Goal: Task Accomplishment & Management: Use online tool/utility

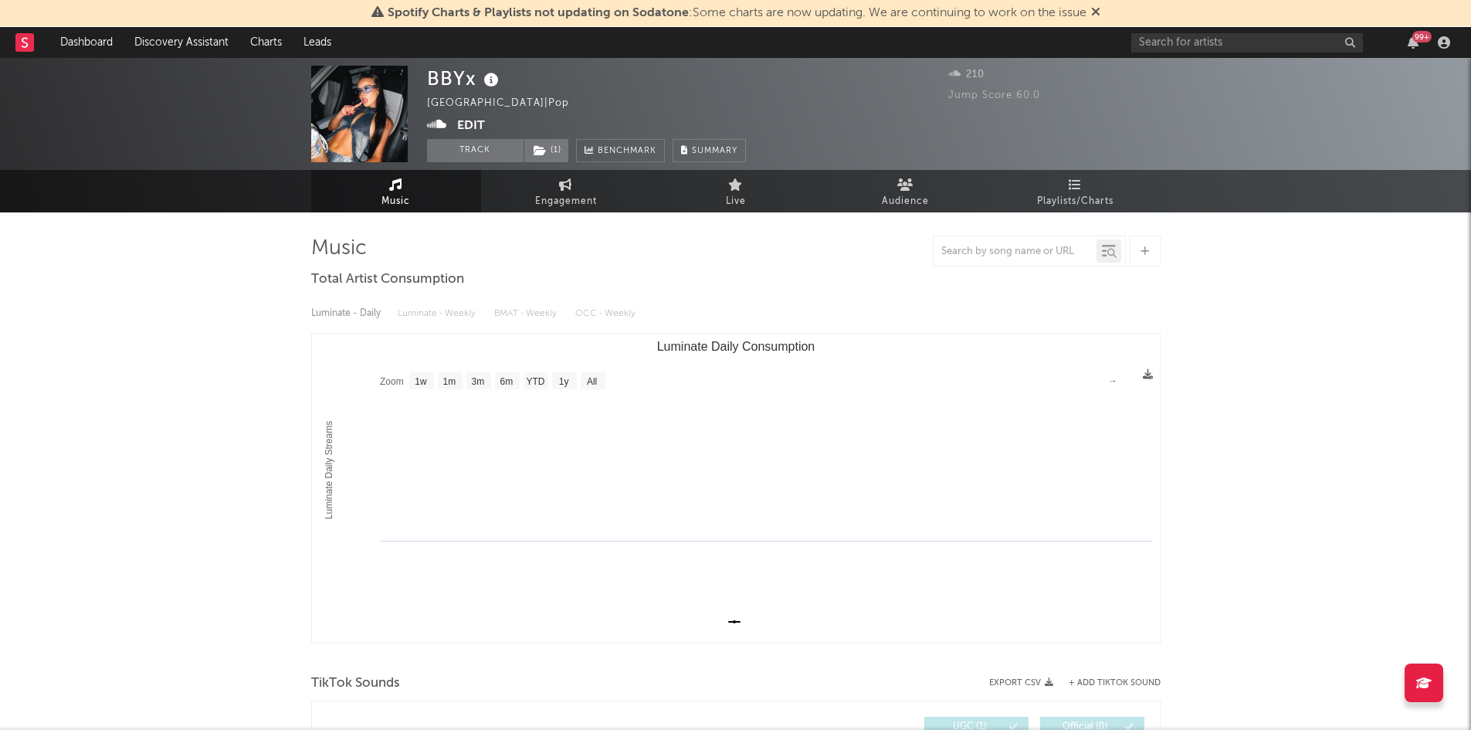
select select "1w"
click at [85, 39] on link "Dashboard" at bounding box center [86, 42] width 74 height 31
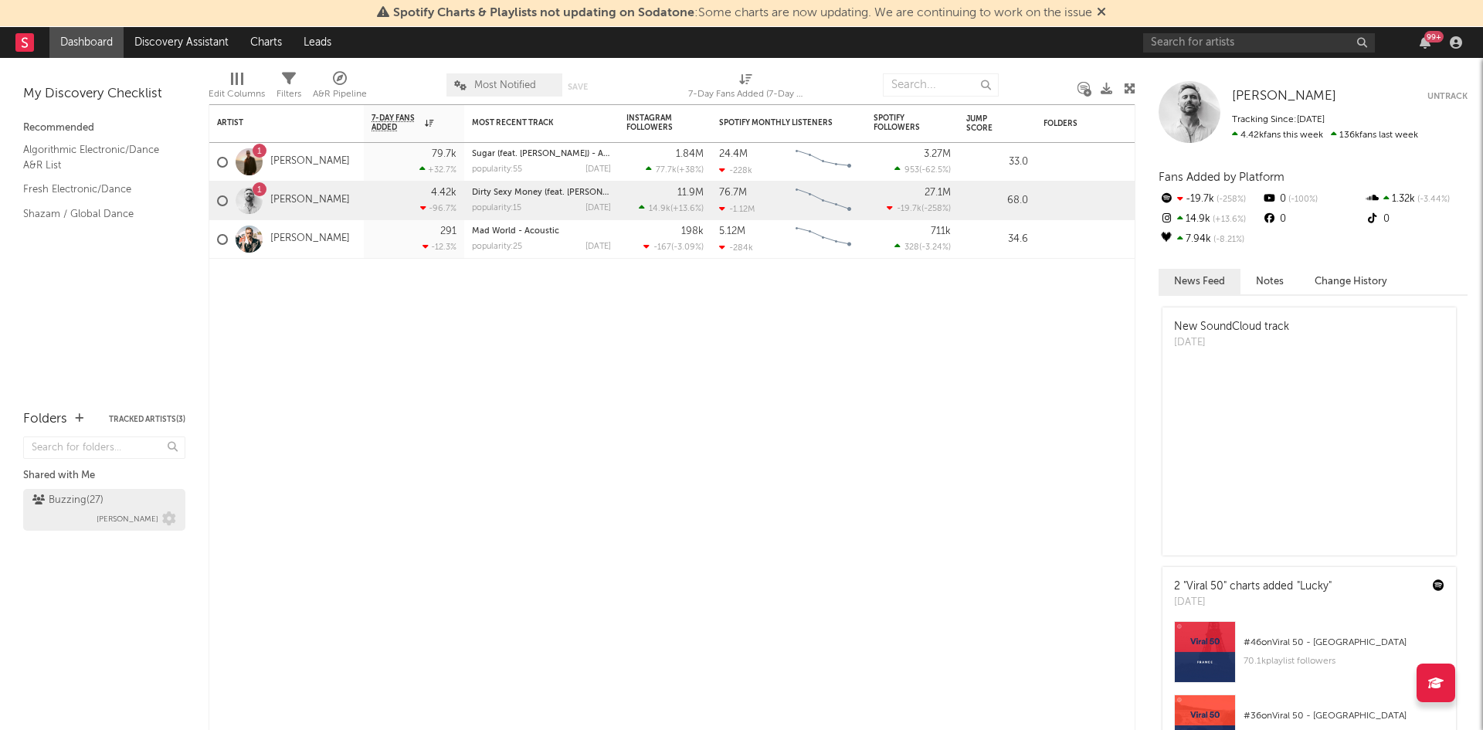
click at [70, 497] on div "Buzzing ( 27 )" at bounding box center [67, 500] width 71 height 19
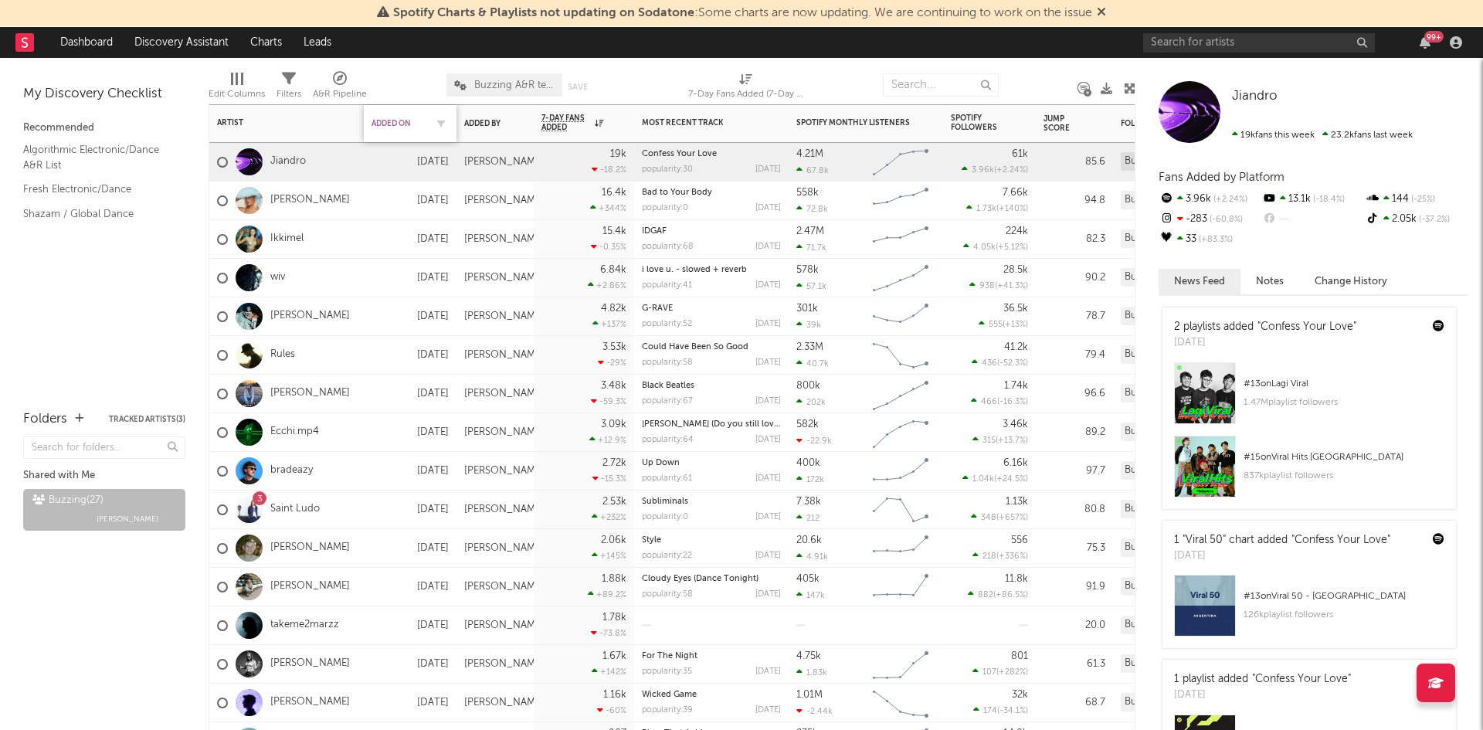
click at [392, 127] on div "Added On" at bounding box center [398, 123] width 54 height 9
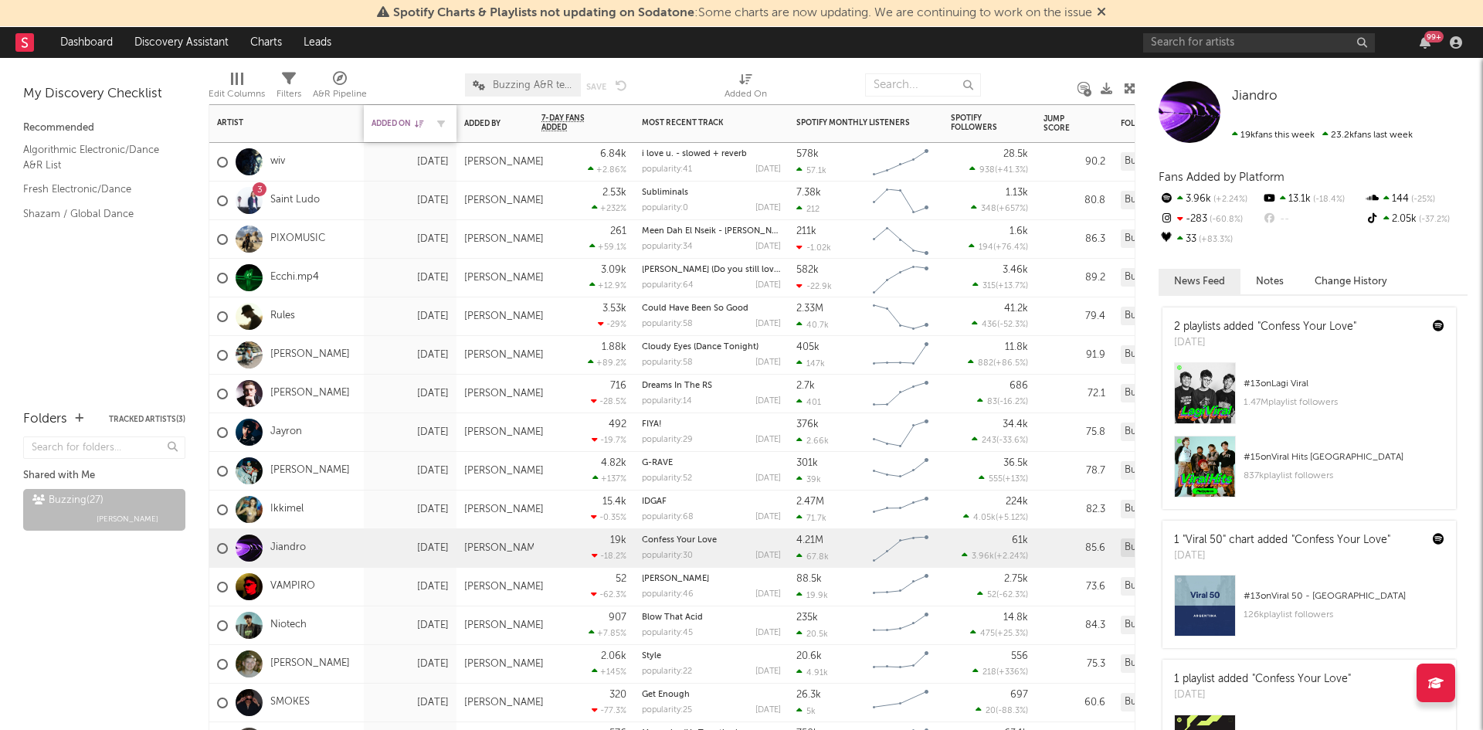
click at [392, 127] on div "Added On" at bounding box center [398, 123] width 54 height 9
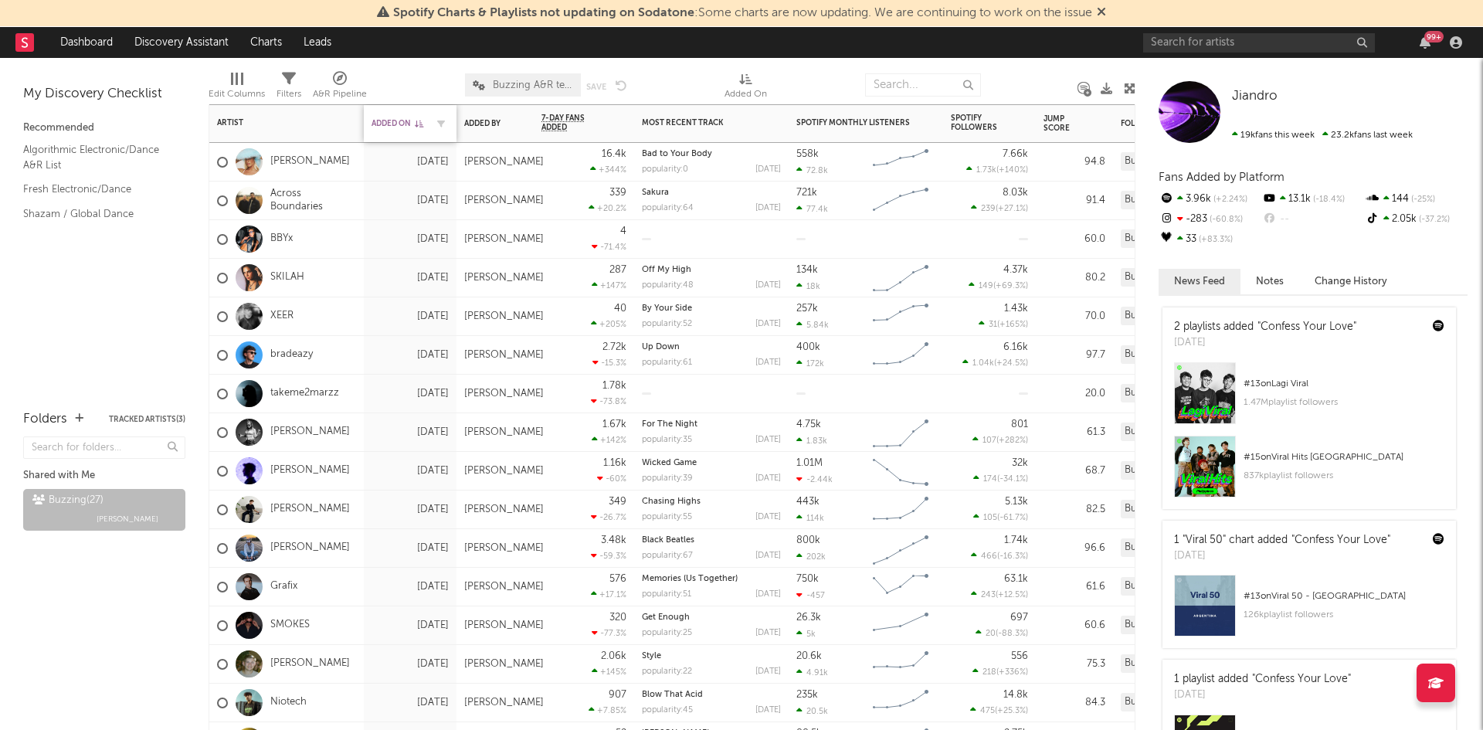
click at [392, 127] on div "Added On" at bounding box center [398, 123] width 54 height 9
